Goal: Transaction & Acquisition: Purchase product/service

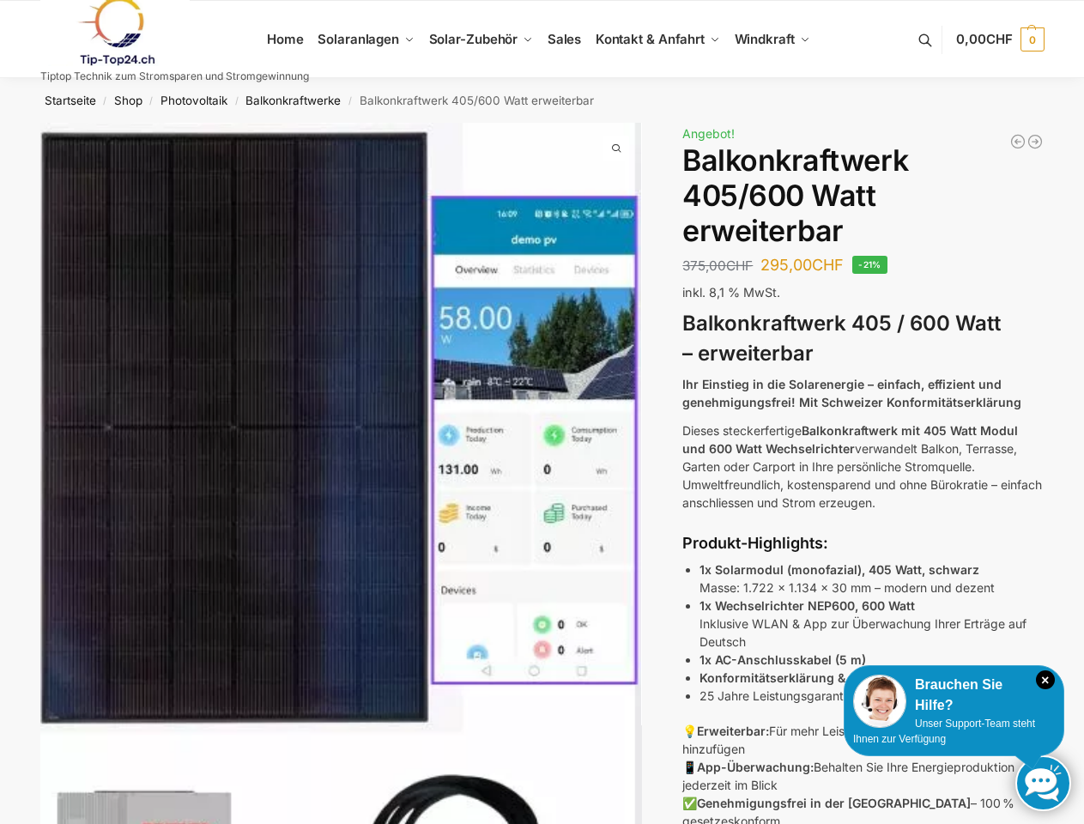
click at [541, 412] on img at bounding box center [341, 582] width 602 height 918
click at [1045, 680] on icon "×" at bounding box center [1045, 679] width 19 height 19
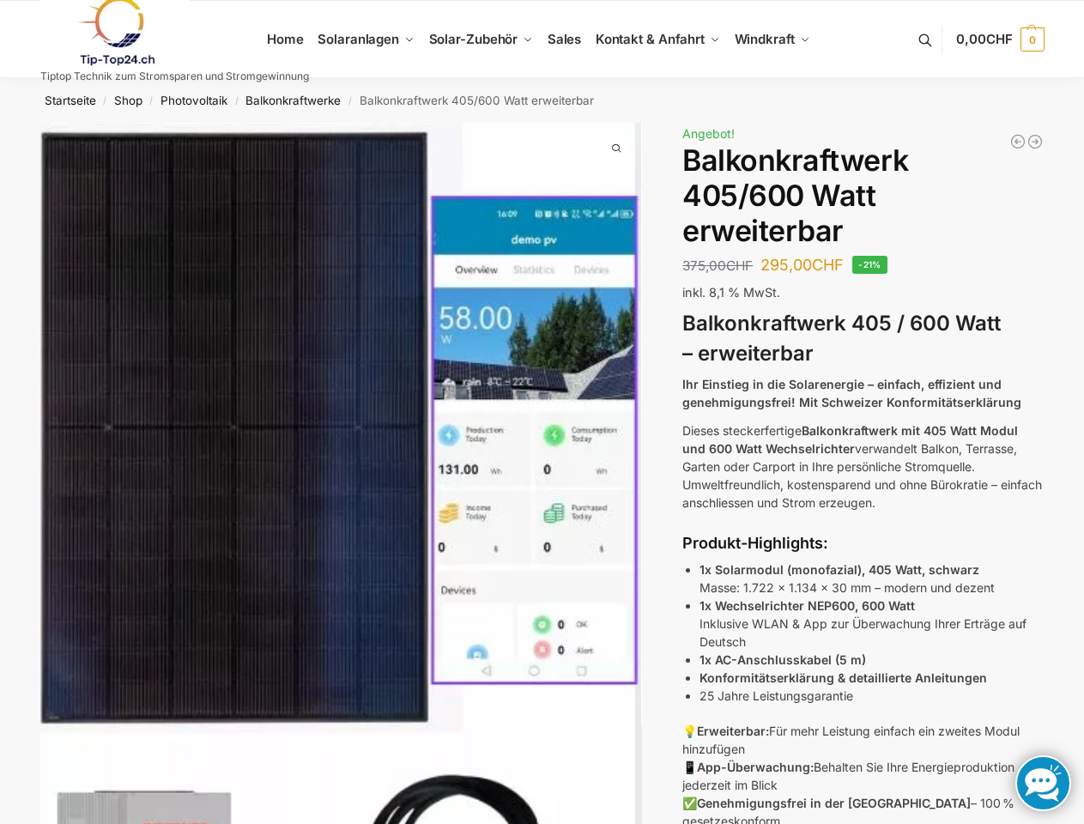
click at [884, 701] on li "25 Jahre Leistungsgarantie" at bounding box center [871, 695] width 344 height 18
click at [953, 695] on li "25 Jahre Leistungsgarantie" at bounding box center [871, 695] width 344 height 18
click at [944, 731] on p "💡 Erweiterbar: Für mehr Leistung einfach ein zweites Modul hinzufügen 📱 App-Übe…" at bounding box center [862, 776] width 361 height 108
click at [1043, 783] on link at bounding box center [1043, 783] width 56 height 56
click at [998, 39] on span "CHF" at bounding box center [999, 39] width 27 height 16
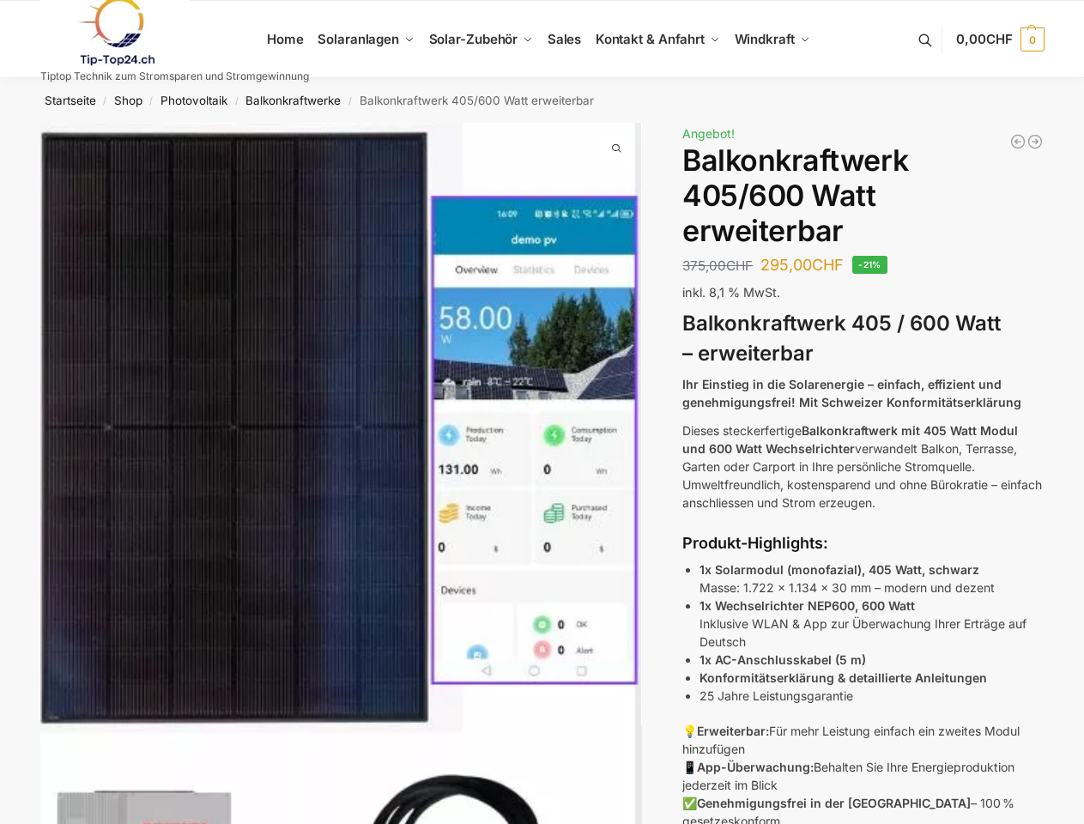
click at [616, 148] on span at bounding box center [616, 149] width 26 height 26
